Goal: Check status: Check status

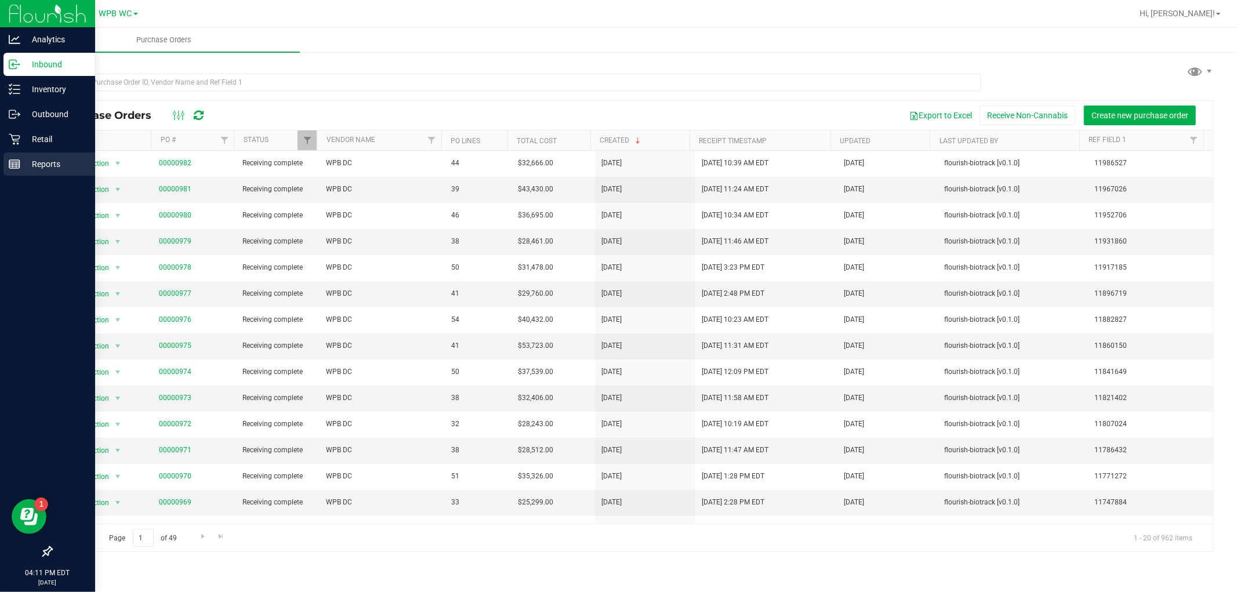
click at [6, 159] on div "Reports" at bounding box center [49, 164] width 92 height 23
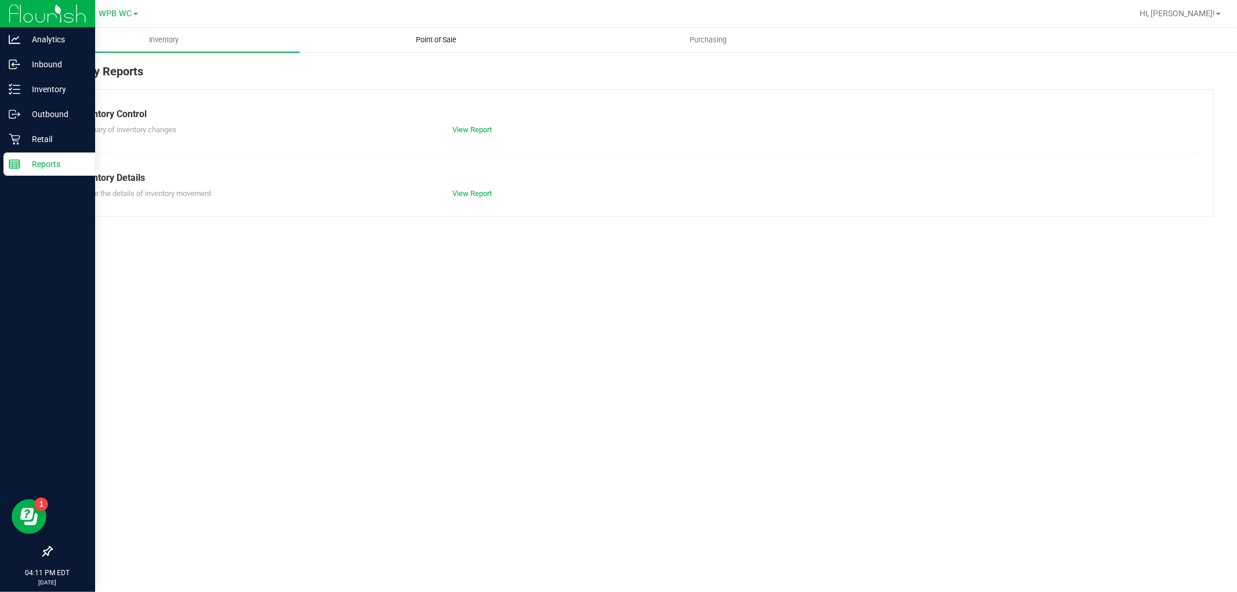
click at [437, 38] on span "Point of Sale" at bounding box center [436, 40] width 72 height 10
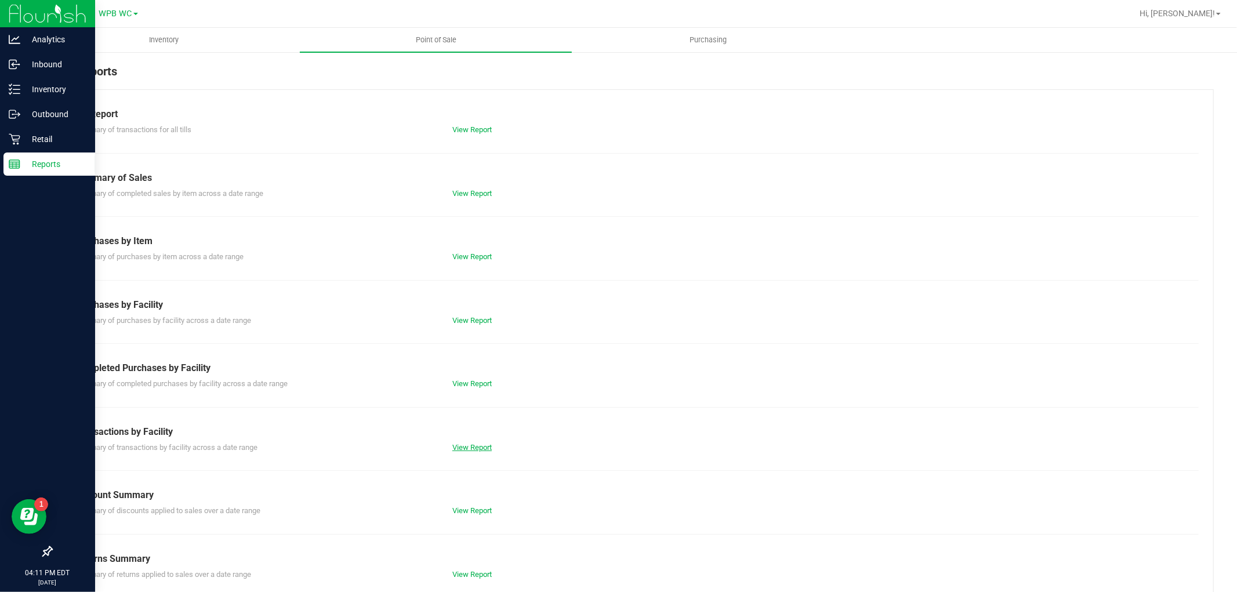
click at [473, 445] on link "View Report" at bounding box center [471, 447] width 39 height 9
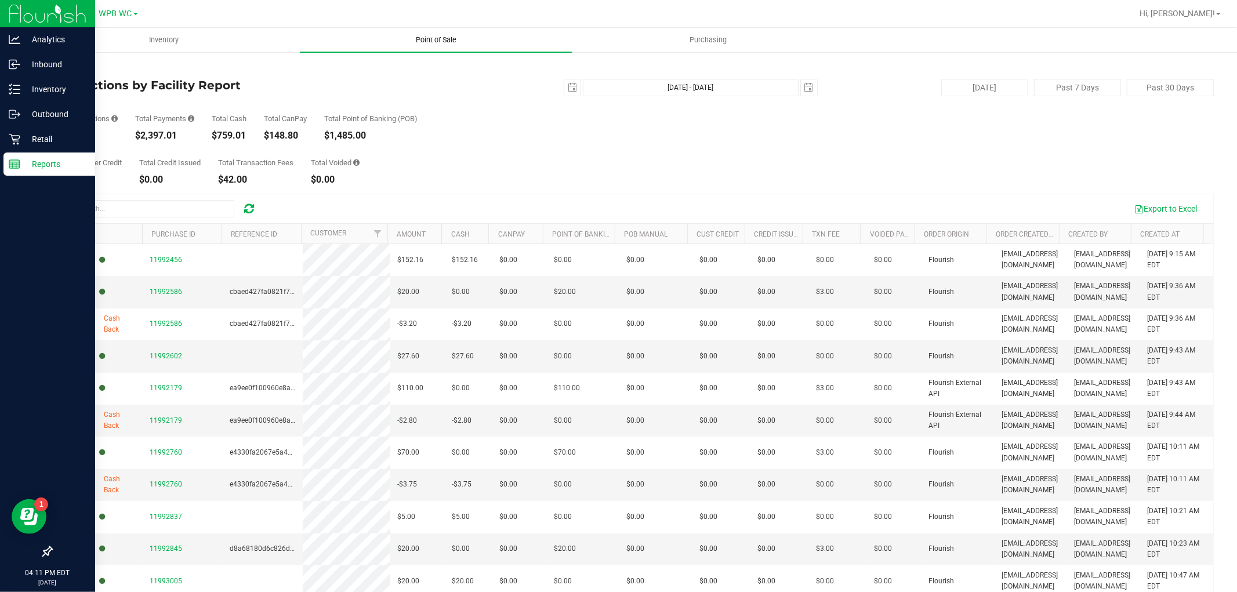
click at [429, 31] on uib-tab-heading "Point of Sale" at bounding box center [436, 40] width 272 height 24
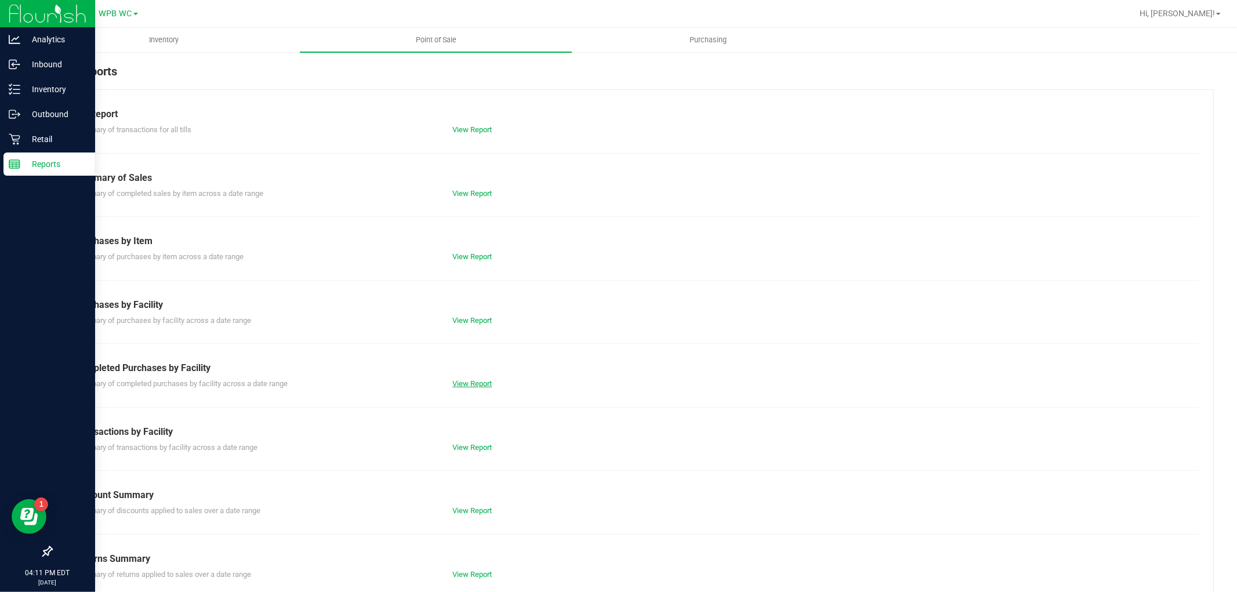
click at [486, 385] on link "View Report" at bounding box center [471, 383] width 39 height 9
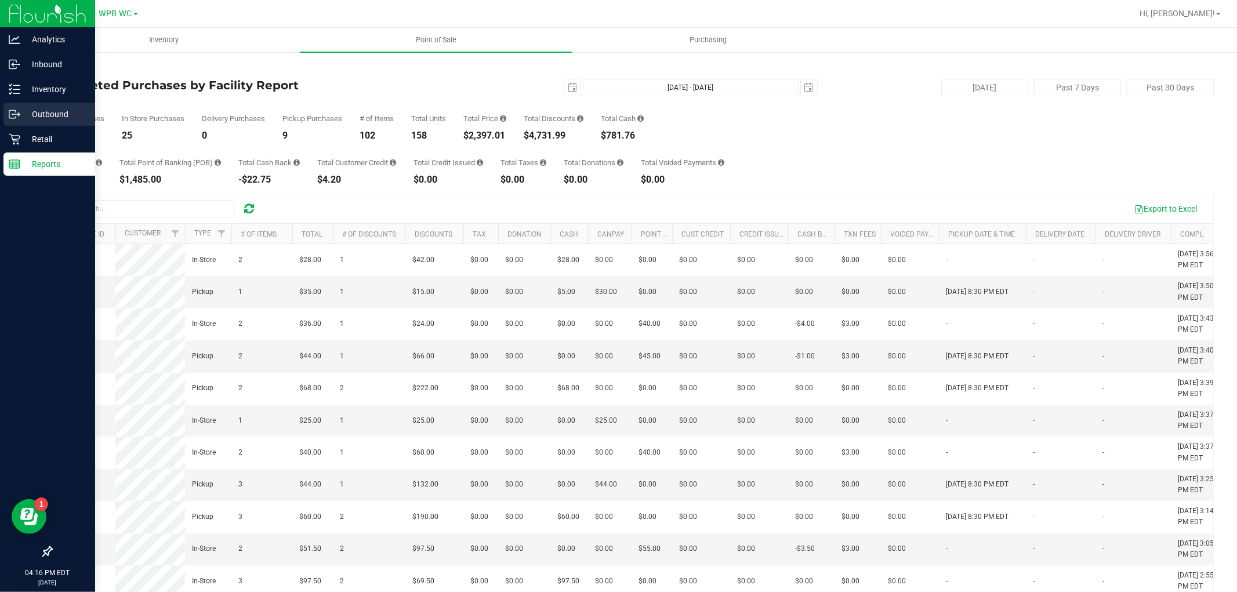
click at [19, 107] on div "Outbound" at bounding box center [49, 114] width 92 height 23
click at [33, 90] on p "Inventory" at bounding box center [55, 89] width 70 height 14
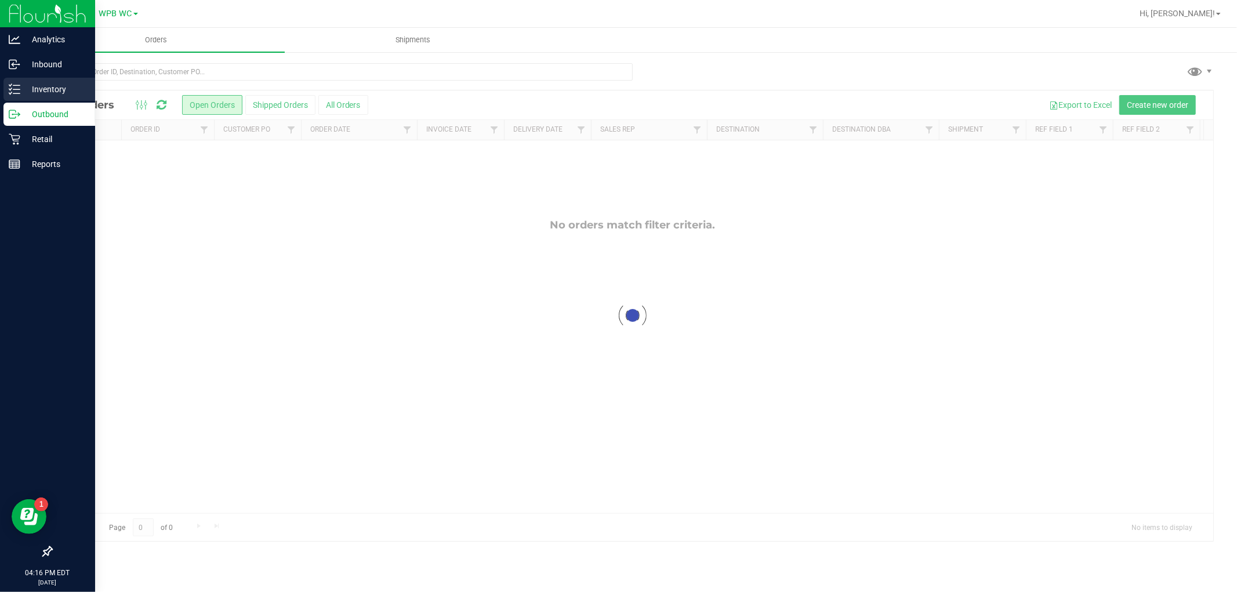
click at [21, 85] on p "Inventory" at bounding box center [55, 89] width 70 height 14
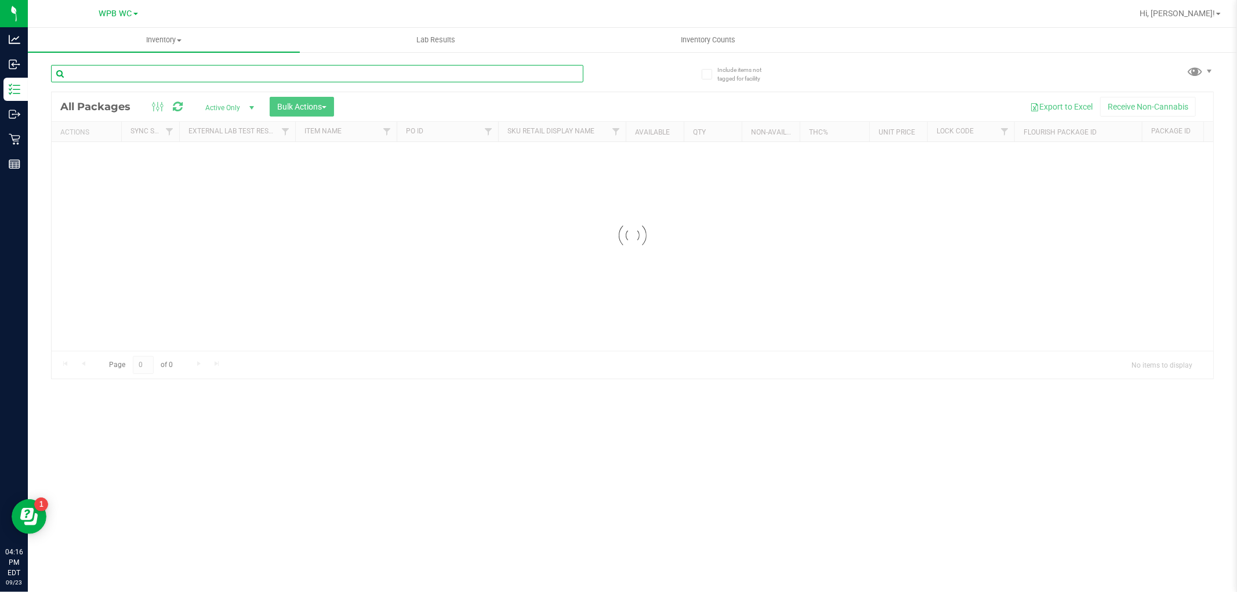
paste input "SN250728DC1-0804"
type input "SN250728DC1-0804"
